Goal: Task Accomplishment & Management: Manage account settings

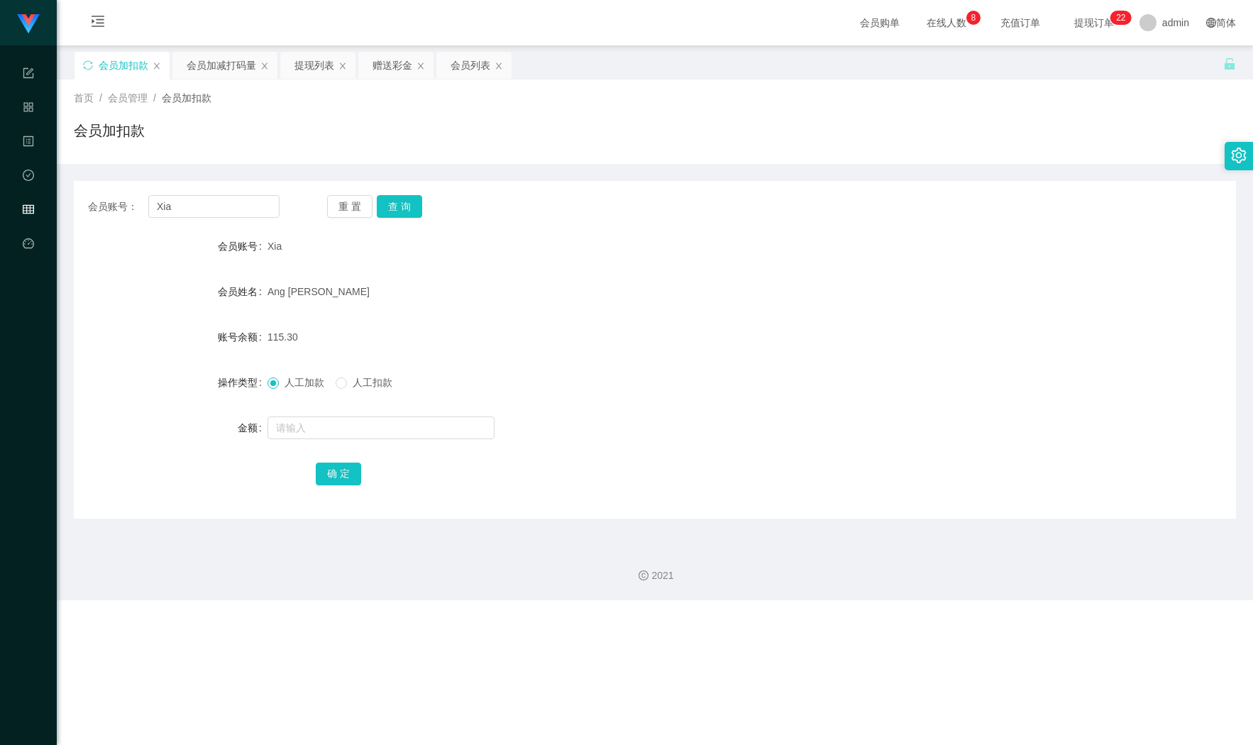
click at [82, 205] on div "会员账号： Xia 重 置 查 询" at bounding box center [655, 206] width 1162 height 23
type input "60143537537"
click at [400, 209] on button "查 询" at bounding box center [399, 206] width 45 height 23
click at [335, 430] on input "text" at bounding box center [380, 427] width 227 height 23
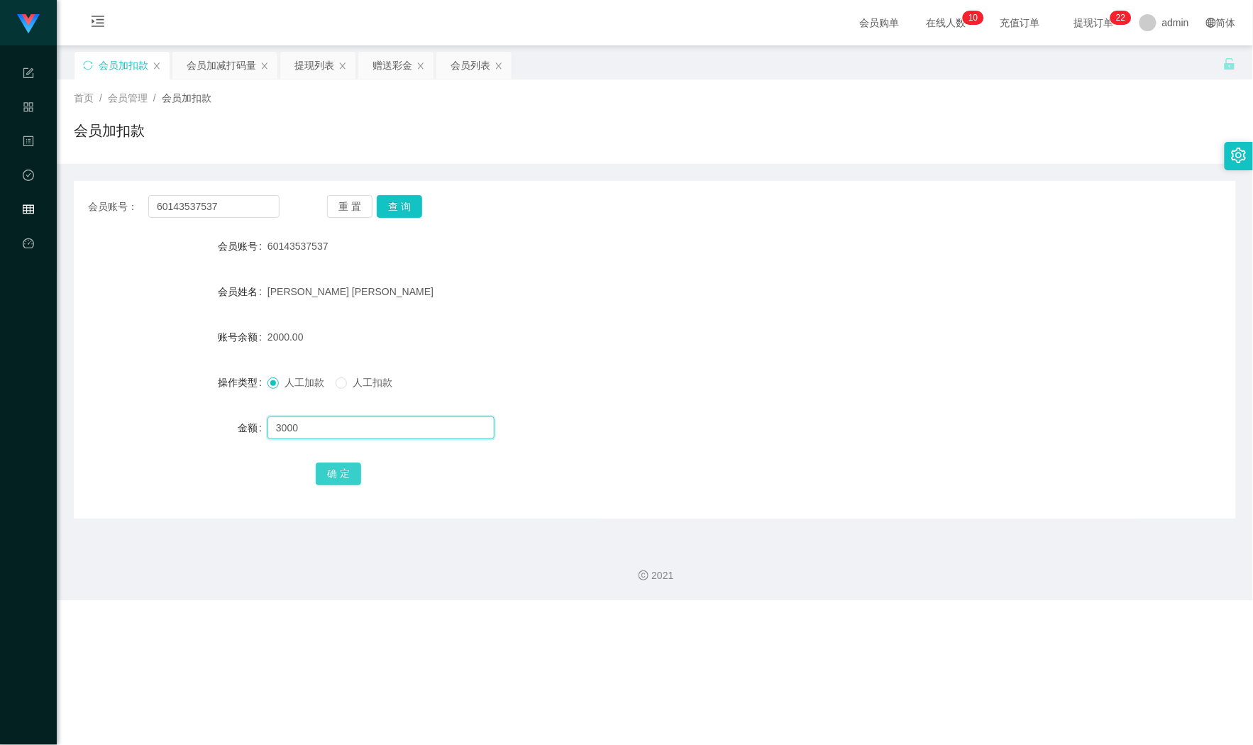
type input "3000"
click at [340, 477] on button "确 定" at bounding box center [338, 473] width 45 height 23
click at [219, 77] on div "会员加减打码量" at bounding box center [222, 65] width 70 height 27
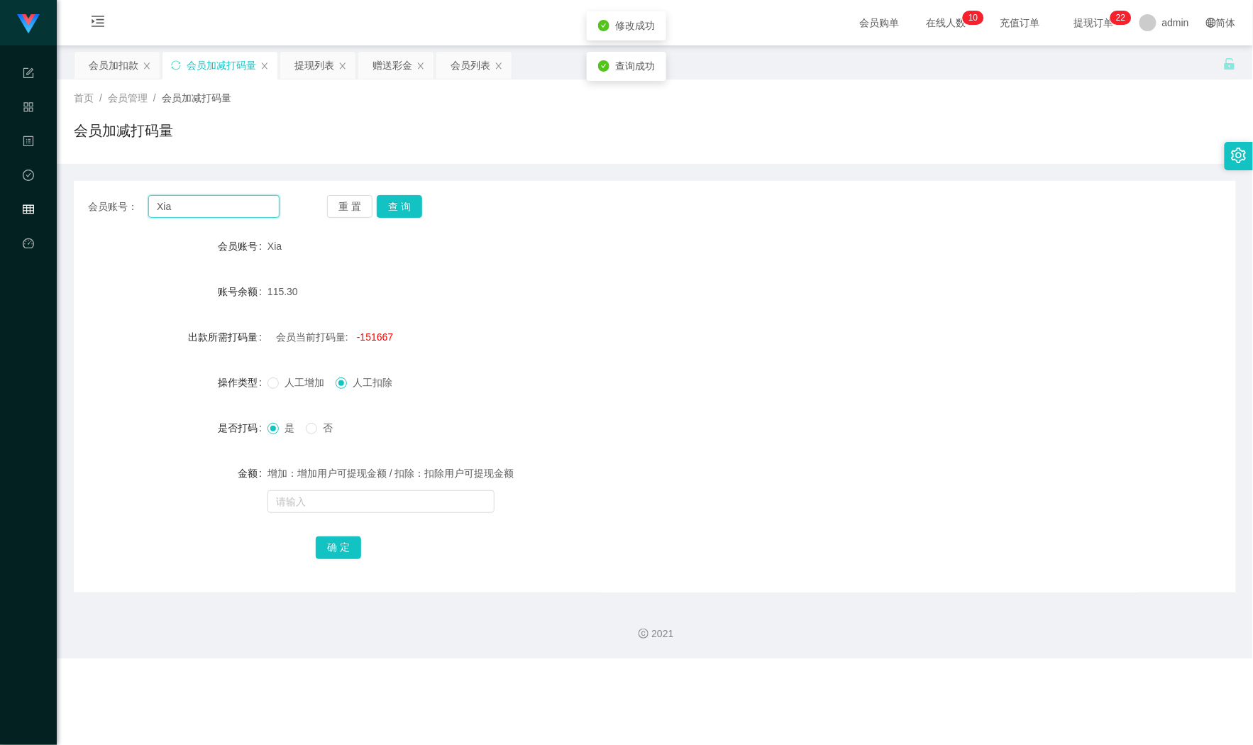
drag, startPoint x: 234, startPoint y: 216, endPoint x: 35, endPoint y: 206, distance: 199.5
click at [35, 206] on section "Shopee Workbench 系统配置 产品管理 内容中心 数据中心 会员管理 平台首页 保存配置 重置配置 整体风格设置 主题色 导航设置 内容区域宽度…" at bounding box center [626, 329] width 1253 height 658
paste input "60143537537"
click at [423, 207] on div "重 置 查 询" at bounding box center [422, 206] width 191 height 23
click at [414, 210] on button "查 询" at bounding box center [399, 206] width 45 height 23
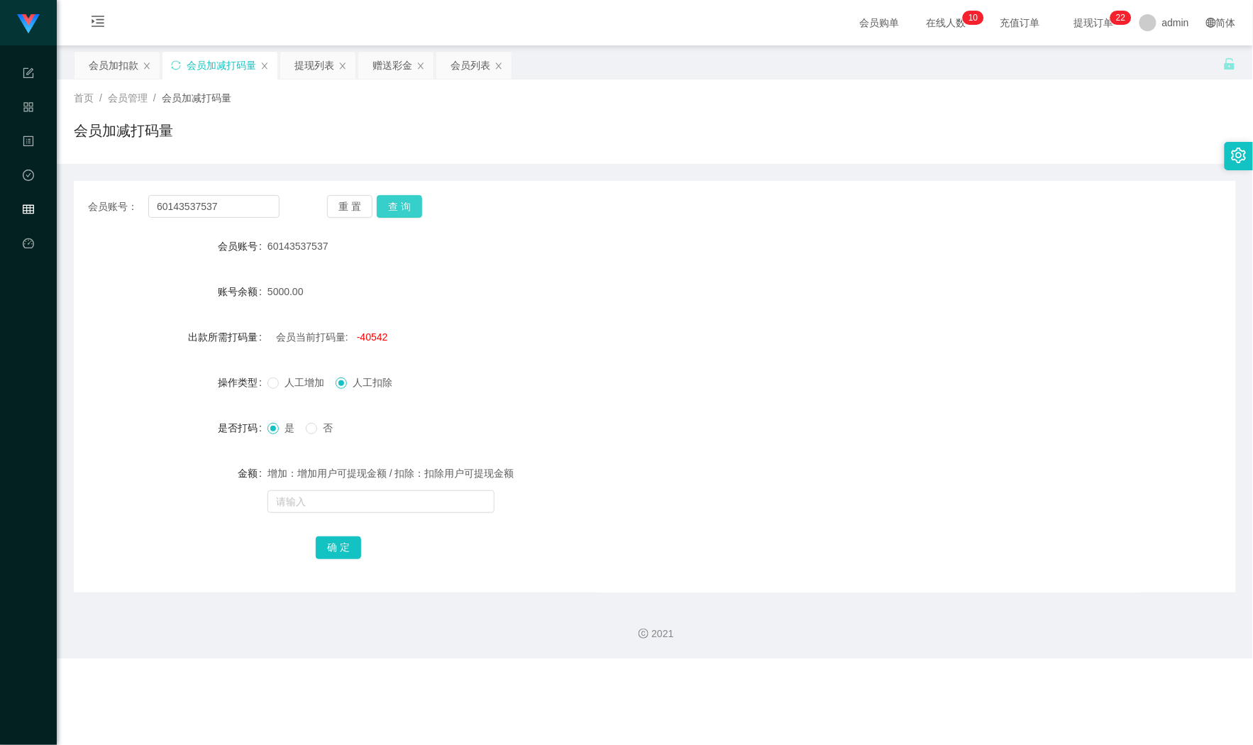
click at [413, 211] on button "查 询" at bounding box center [399, 206] width 45 height 23
drag, startPoint x: 170, startPoint y: 208, endPoint x: -9, endPoint y: 206, distance: 178.7
click at [0, 206] on html "Shopee Workbench 系统配置 产品管理 内容中心 数据中心 会员管理 平台首页 保存配置 重置配置 整体风格设置 主题色 导航设置 内容区域宽度…" at bounding box center [626, 372] width 1253 height 745
paste input "also9586"
type input "also9586"
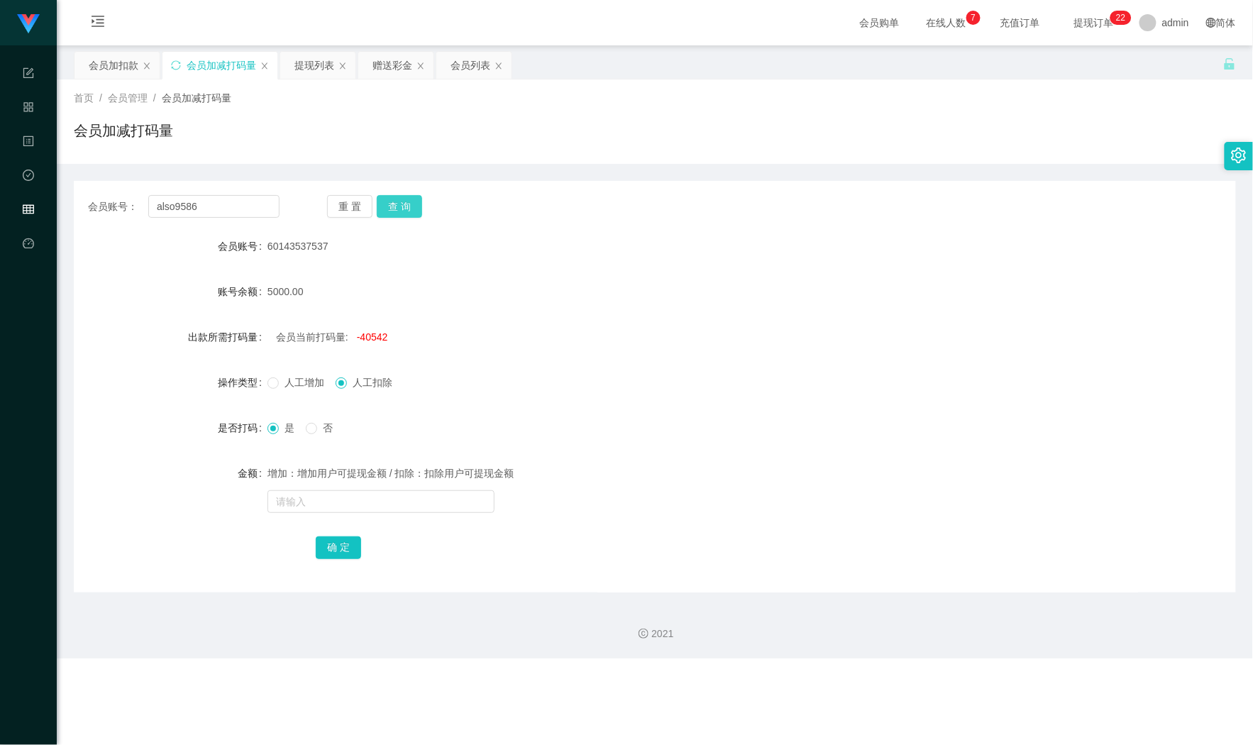
click at [407, 213] on button "查 询" at bounding box center [399, 206] width 45 height 23
click at [106, 61] on div "会员加扣款" at bounding box center [114, 65] width 50 height 27
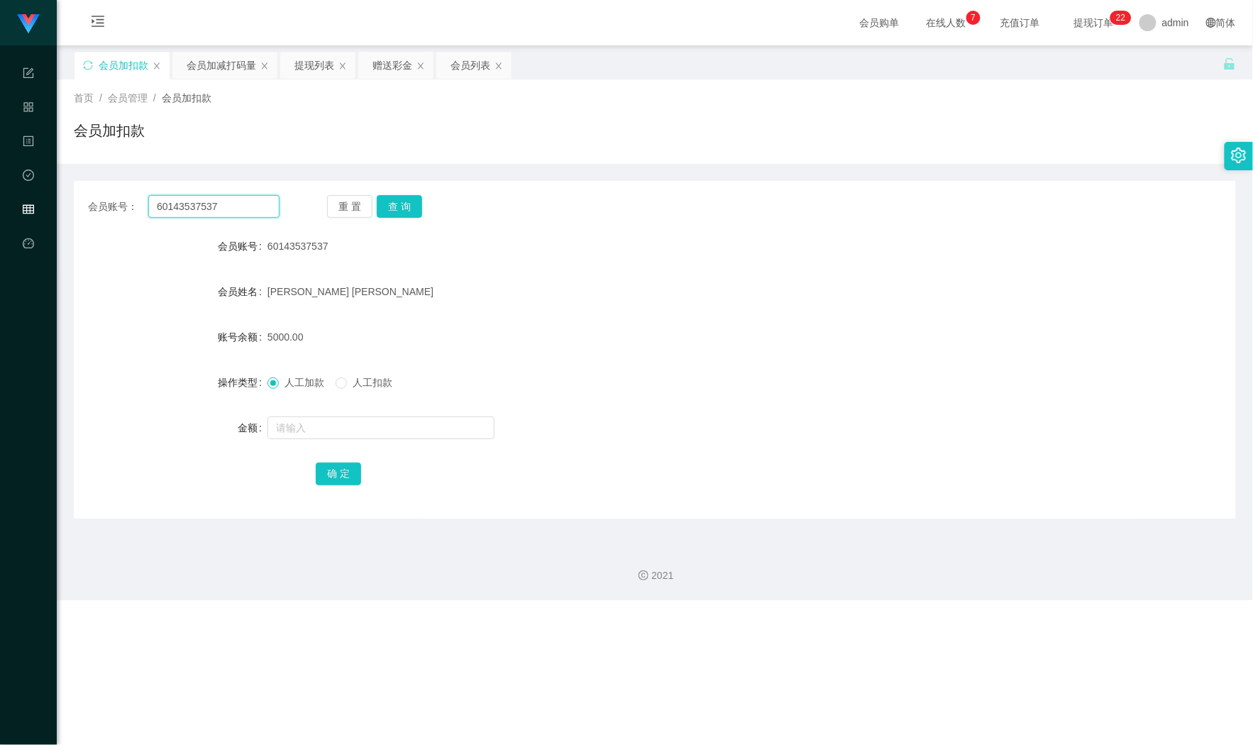
drag, startPoint x: 79, startPoint y: 217, endPoint x: 62, endPoint y: 216, distance: 17.0
click at [62, 216] on main "关闭左侧 关闭右侧 关闭其它 刷新页面 会员加扣款 会员加减打码量 提现列表 赠送彩金 会员列表 首页 / 会员管理 / 会员加扣款 / 会员加扣款 会员账号…" at bounding box center [655, 289] width 1196 height 489
paste input "also9586"
type input "also9586"
click at [410, 208] on button "查 询" at bounding box center [399, 206] width 45 height 23
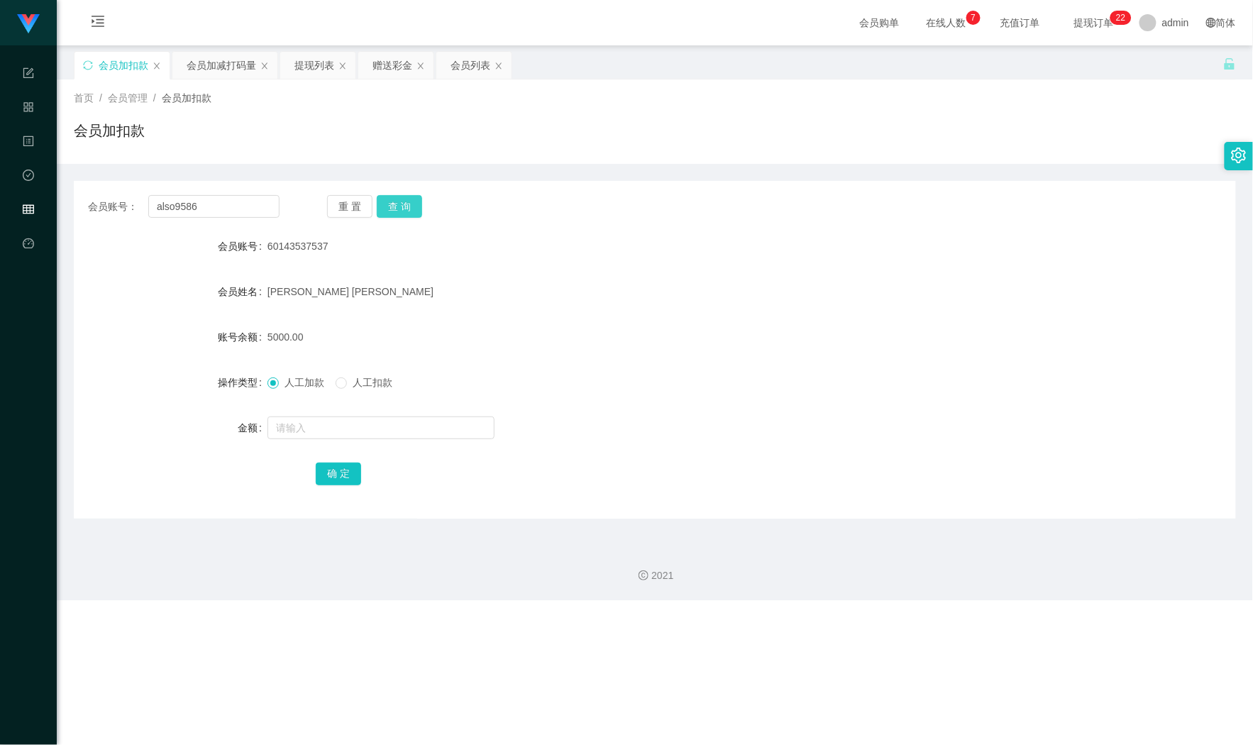
click at [410, 208] on button "查 询" at bounding box center [399, 206] width 45 height 23
click at [312, 440] on div at bounding box center [606, 427] width 678 height 28
click at [323, 431] on input "text" at bounding box center [380, 427] width 227 height 23
type input "14000"
click at [335, 482] on button "确 定" at bounding box center [338, 473] width 45 height 23
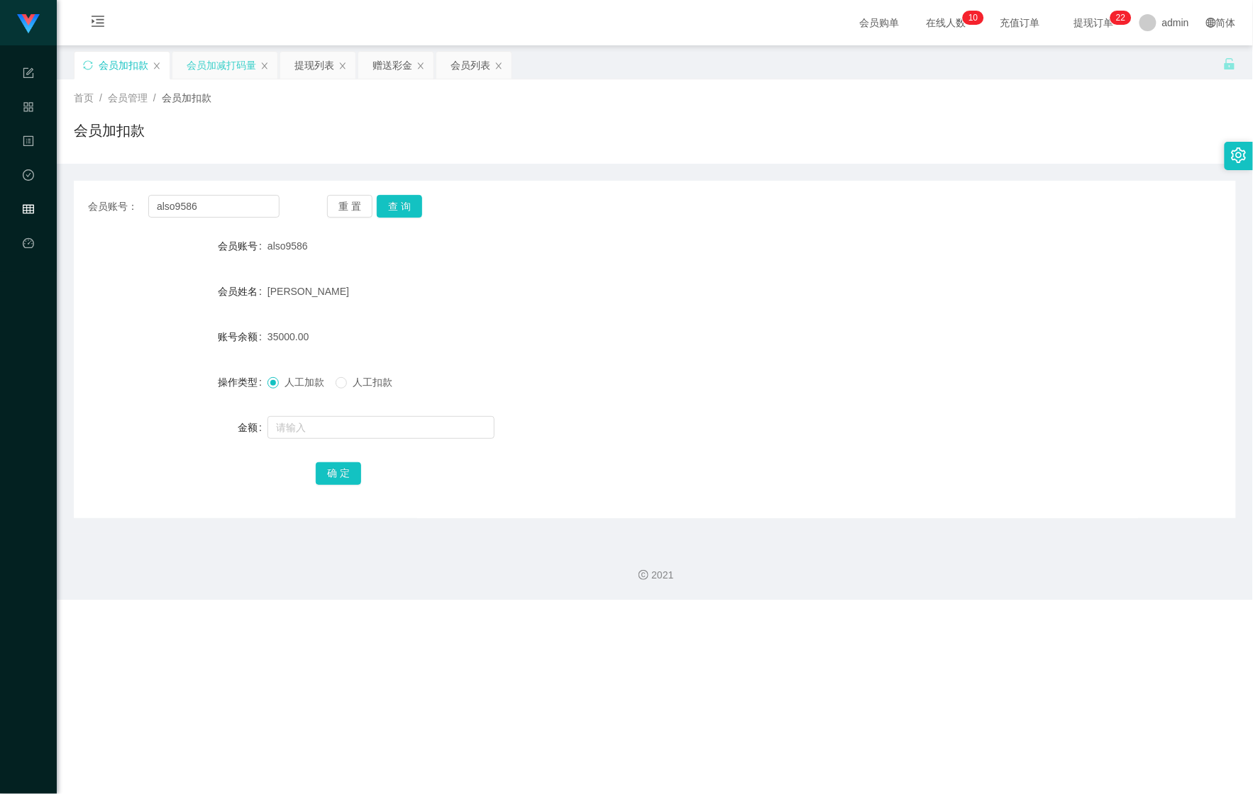
drag, startPoint x: 227, startPoint y: 64, endPoint x: 216, endPoint y: 72, distance: 14.2
click at [225, 68] on div "会员加减打码量" at bounding box center [222, 65] width 70 height 27
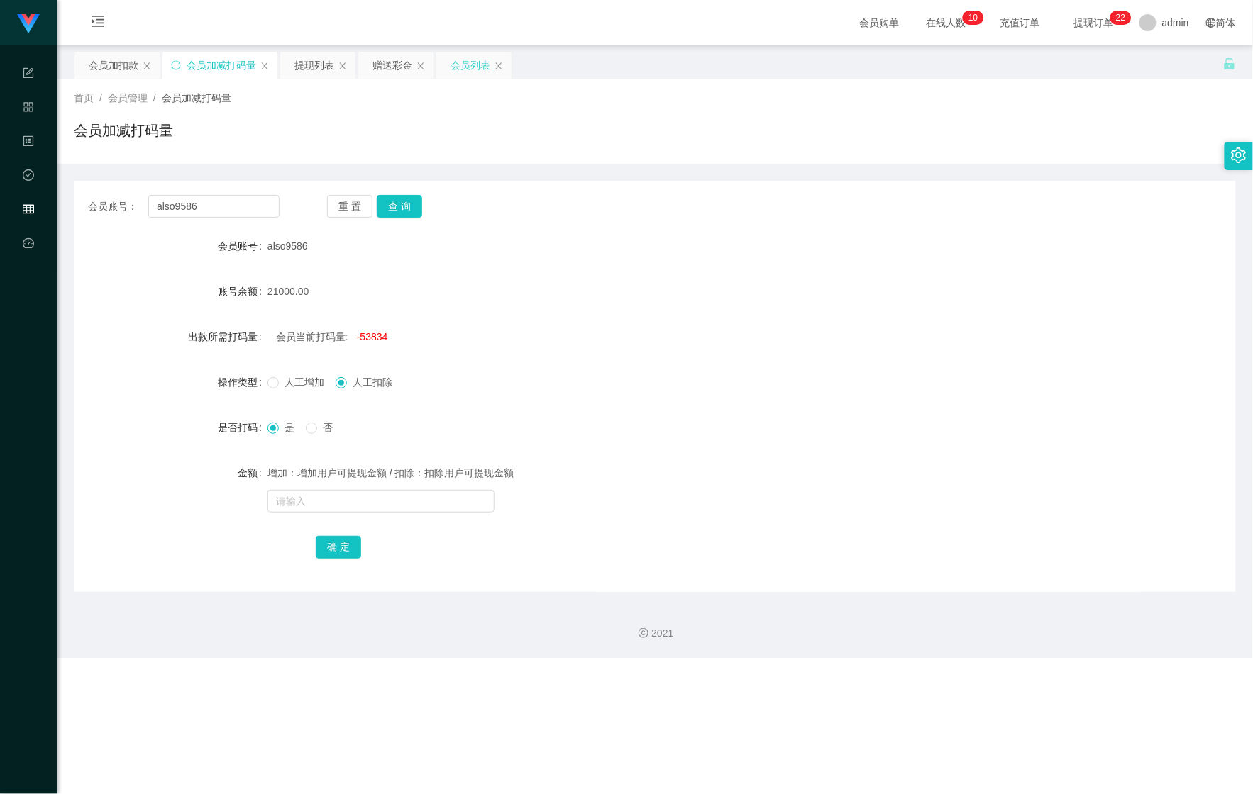
click at [474, 68] on div "会员列表" at bounding box center [470, 65] width 40 height 27
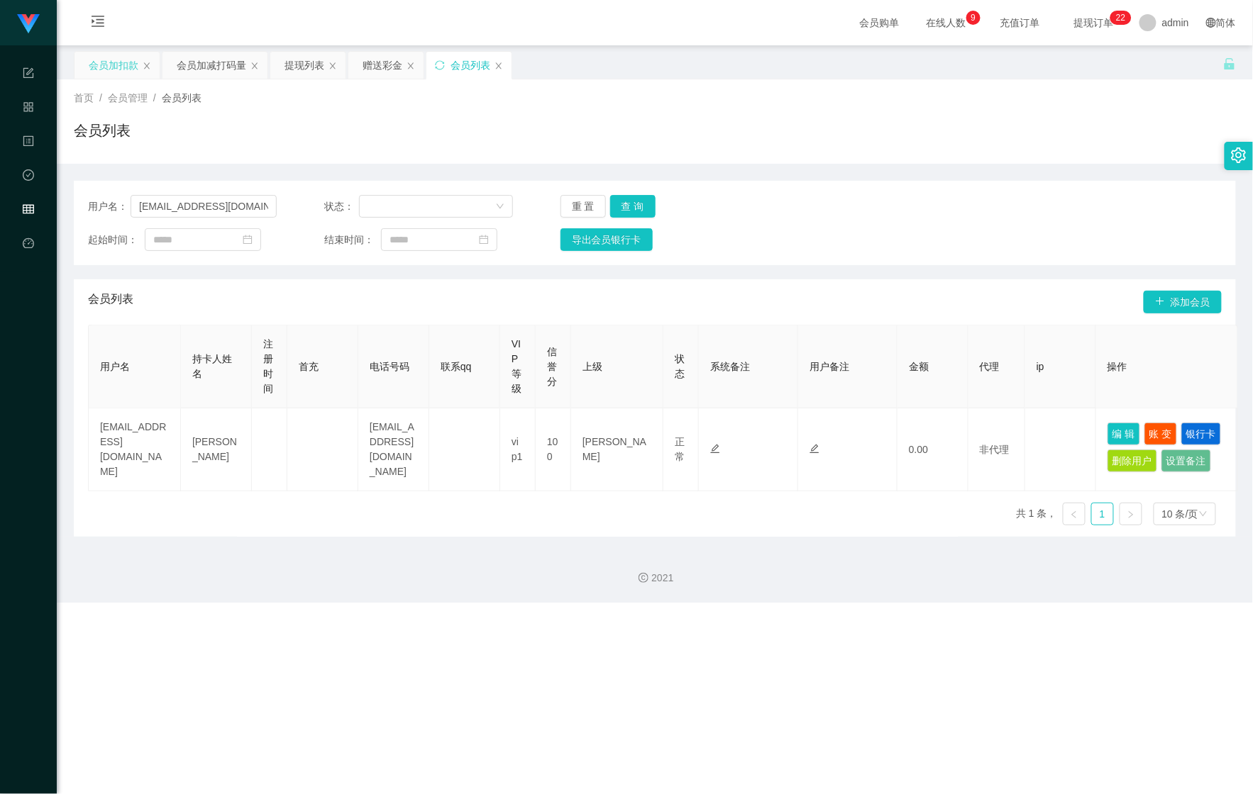
click at [113, 62] on div "会员加扣款" at bounding box center [114, 65] width 50 height 27
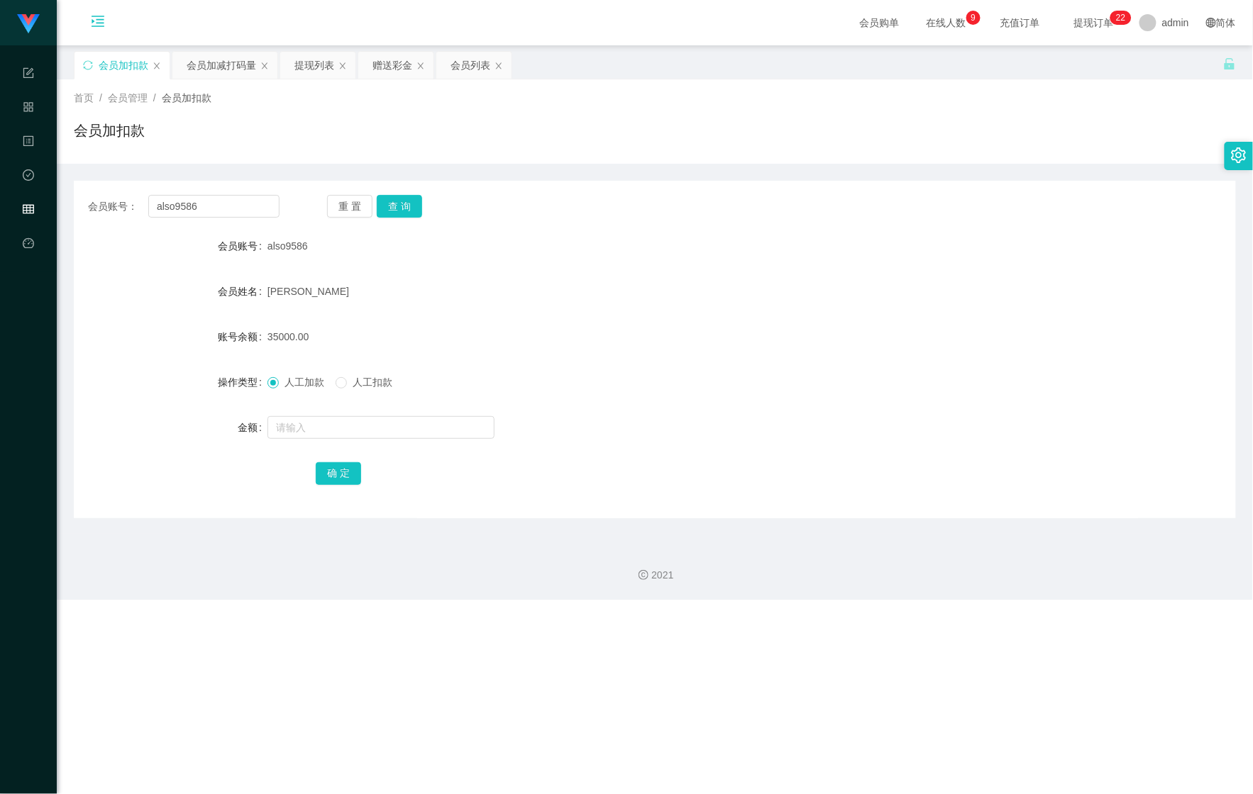
click at [105, 18] on icon "图标: menu-unfold" at bounding box center [98, 23] width 48 height 45
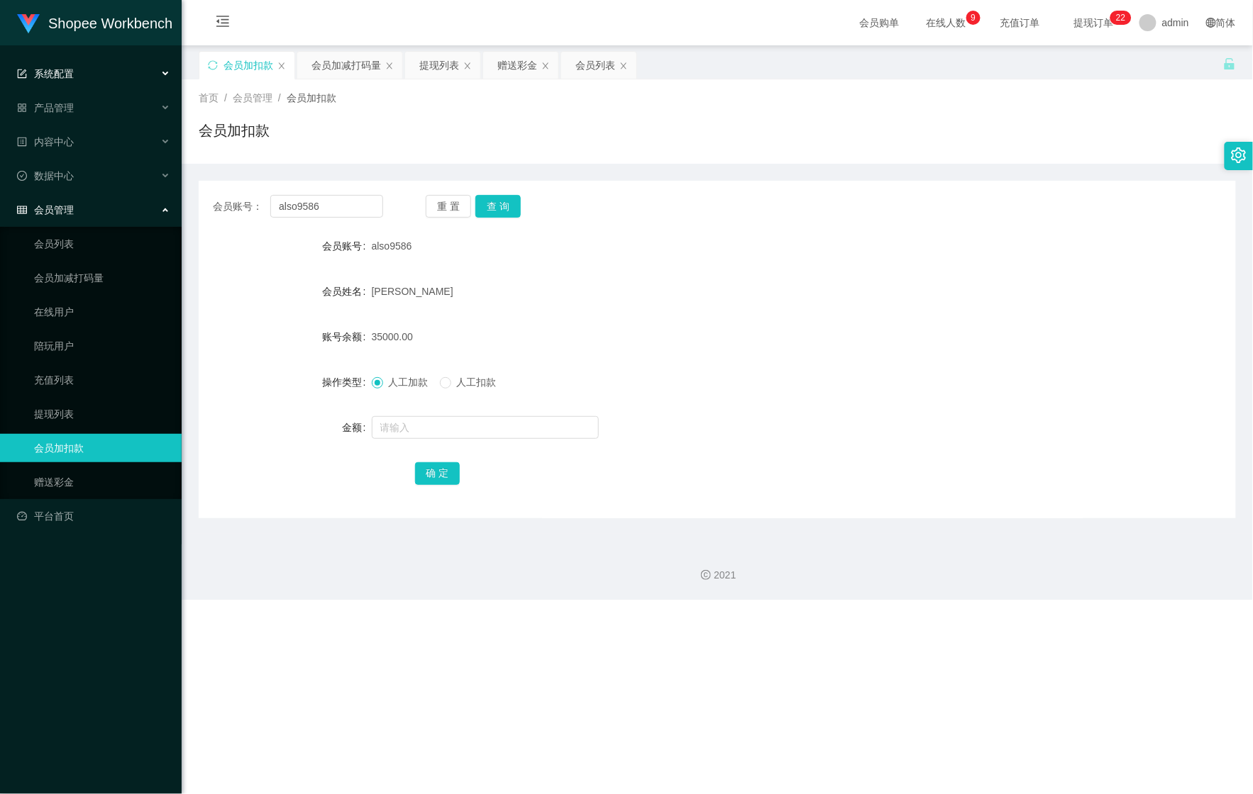
click at [136, 74] on div "系统配置" at bounding box center [91, 74] width 182 height 28
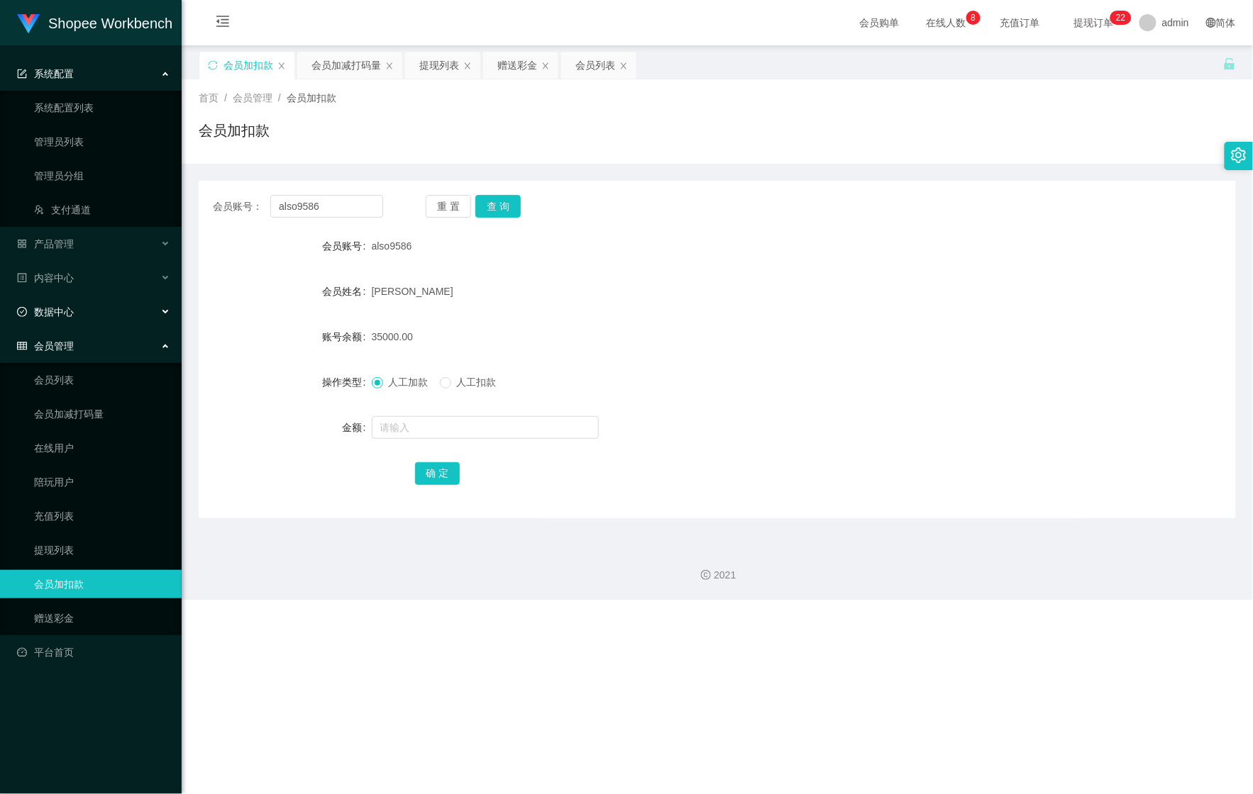
click at [134, 309] on div "数据中心" at bounding box center [91, 312] width 182 height 28
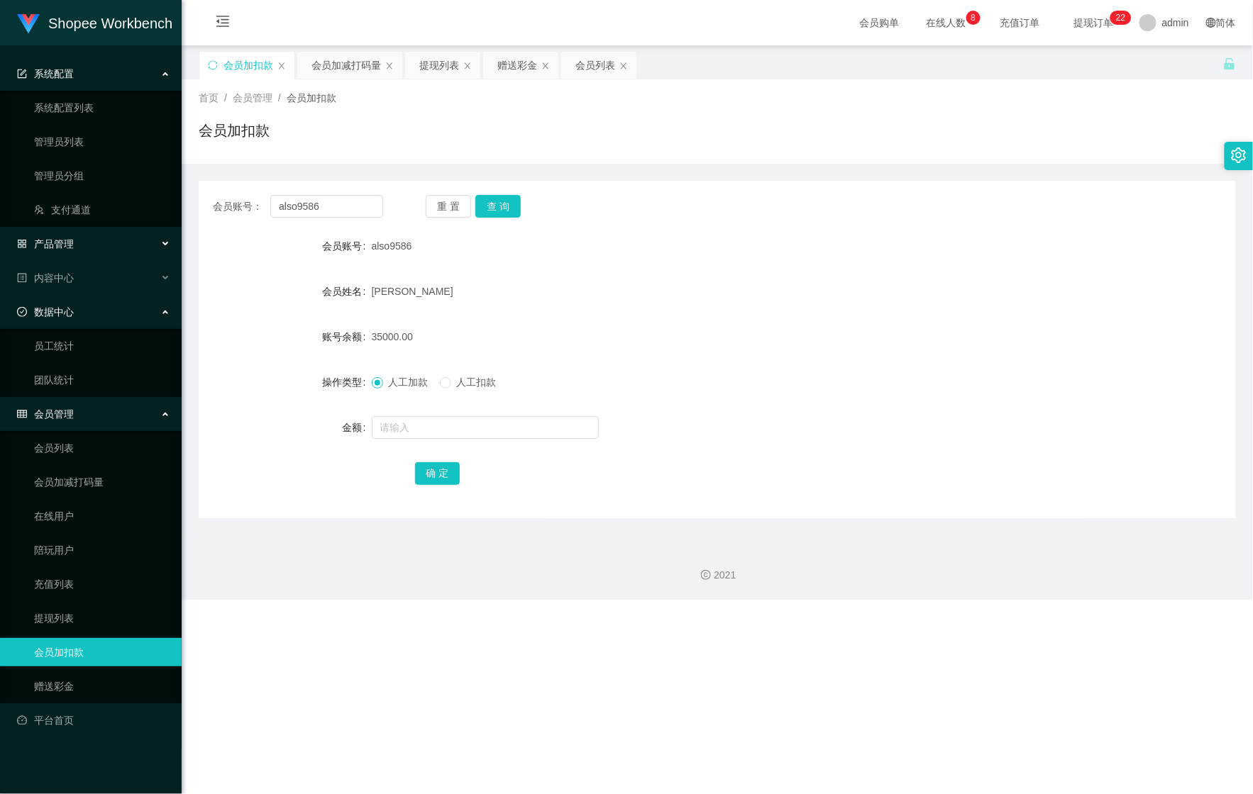
click at [91, 233] on div "产品管理" at bounding box center [91, 244] width 182 height 28
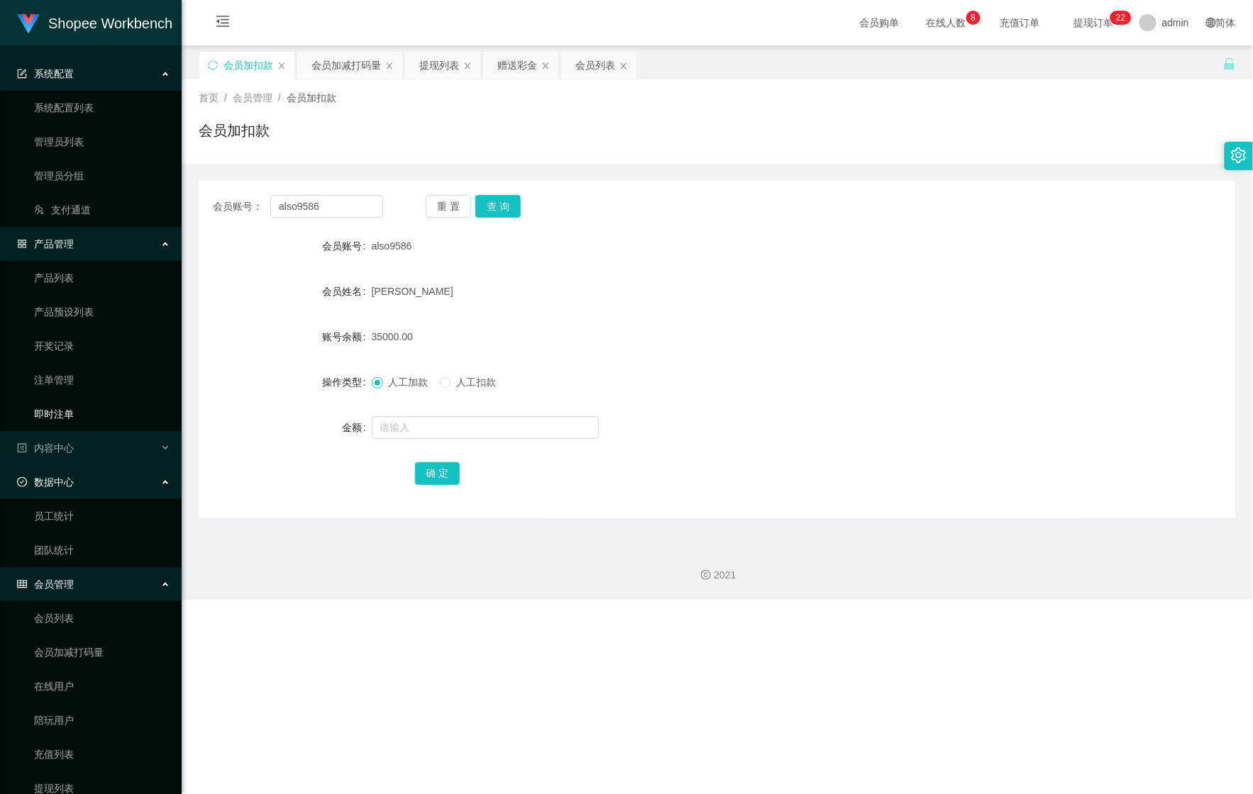
click at [70, 411] on link "即时注单" at bounding box center [102, 414] width 136 height 28
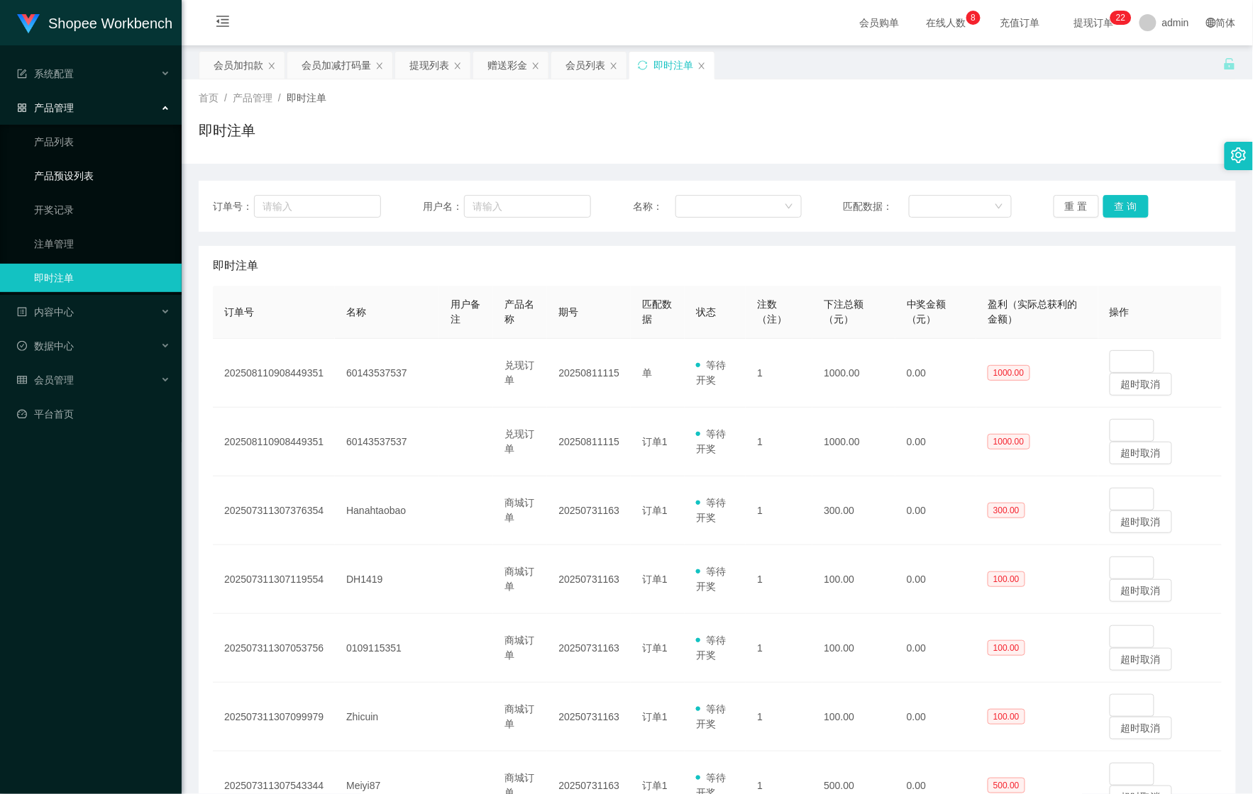
click at [134, 174] on link "产品预设列表" at bounding box center [102, 176] width 136 height 28
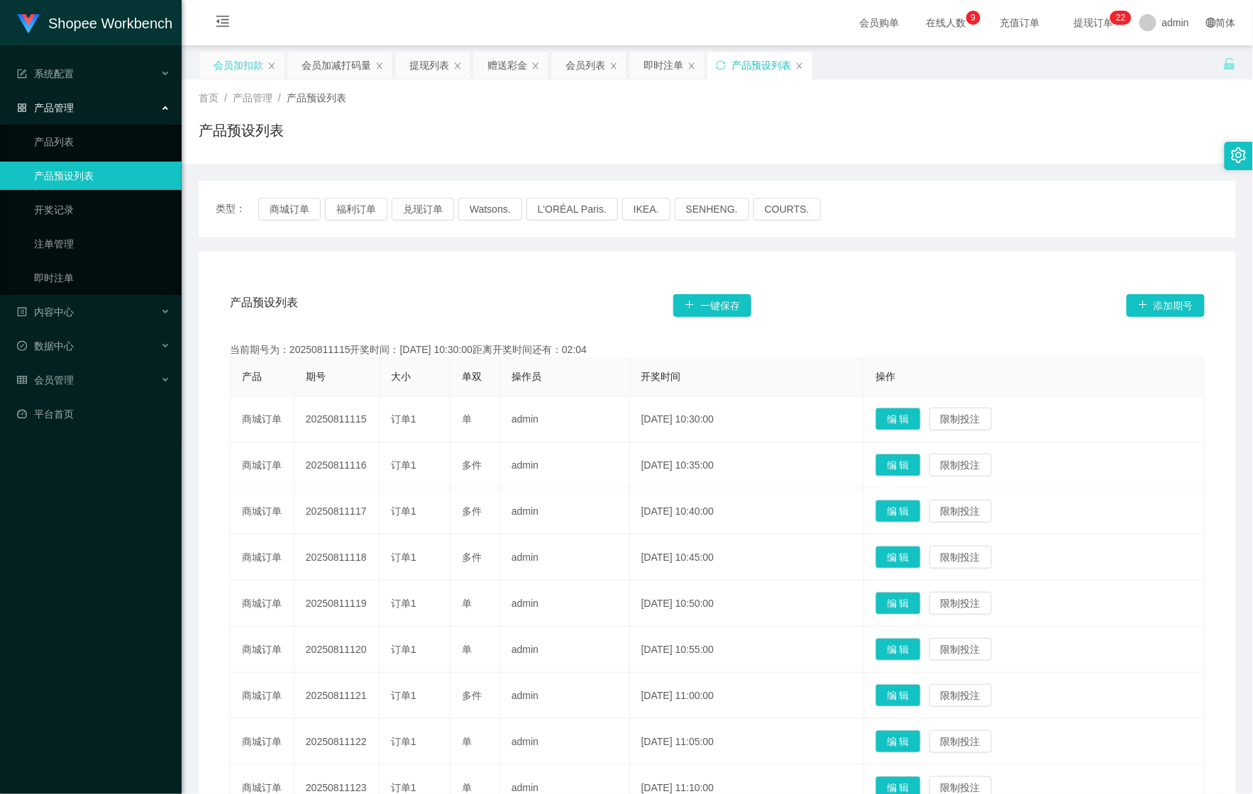
click at [238, 77] on div "会员加扣款" at bounding box center [238, 65] width 50 height 27
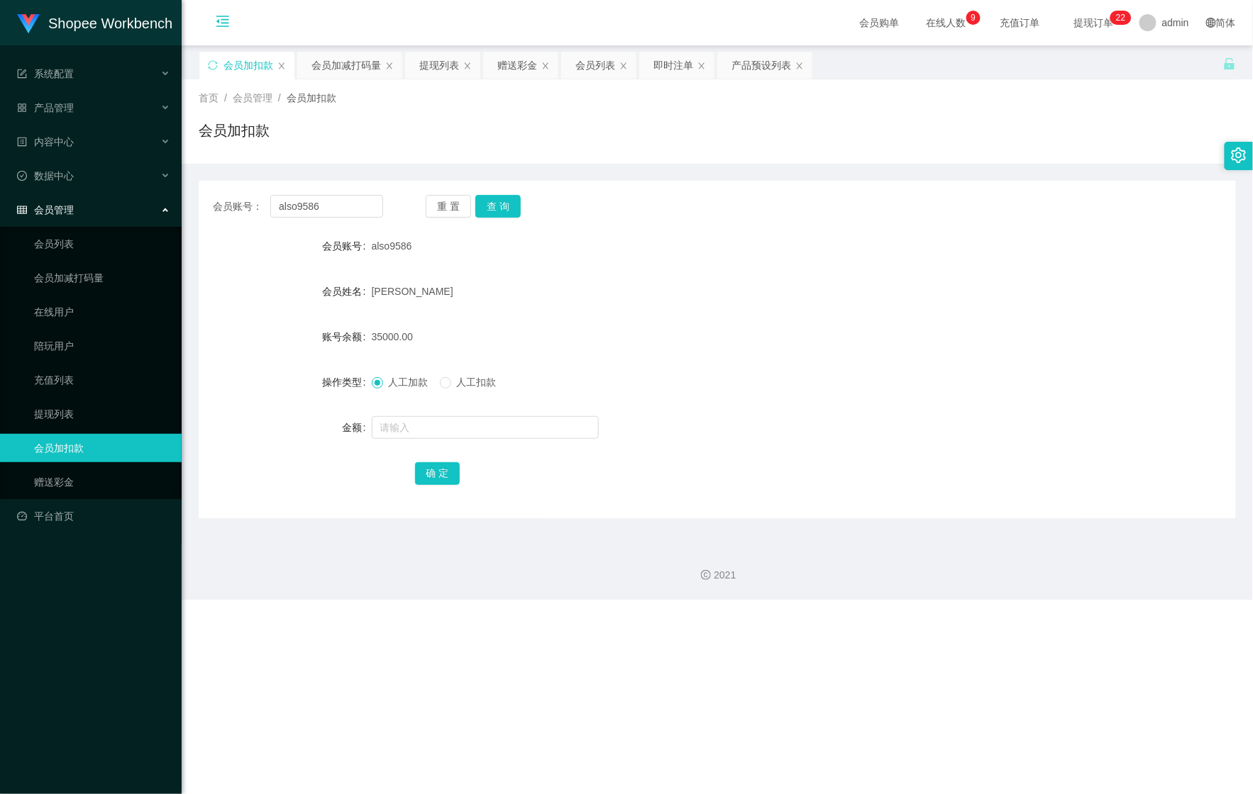
click at [225, 20] on icon "图标: menu-fold" at bounding box center [222, 21] width 13 height 11
